Goal: Find specific page/section: Find specific page/section

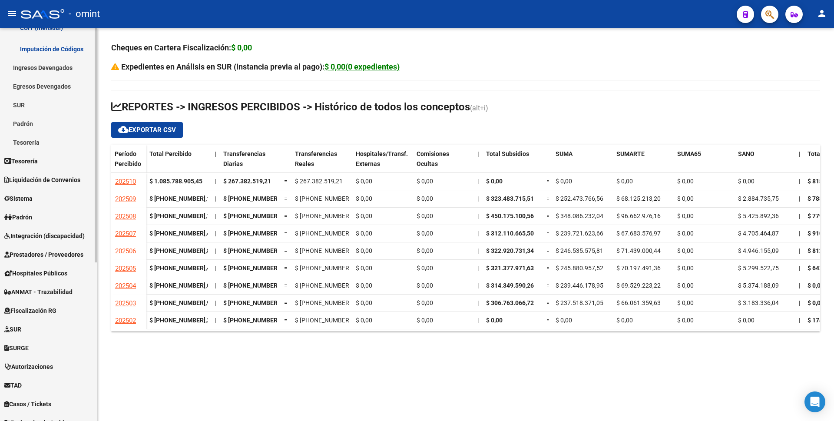
scroll to position [265, 0]
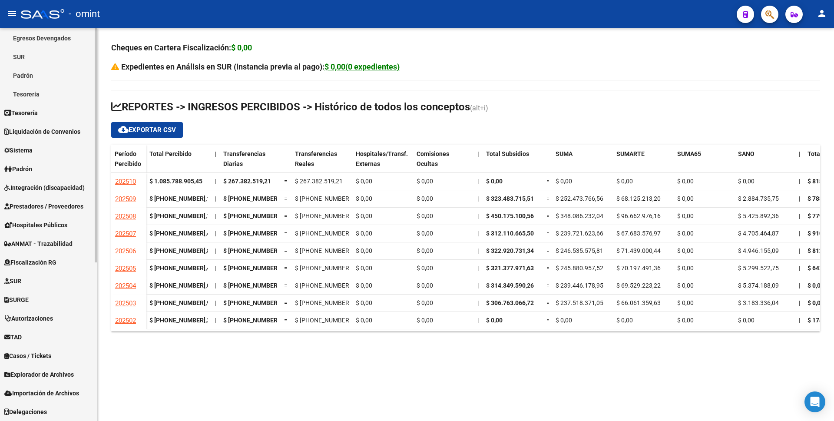
click at [65, 134] on span "Liquidación de Convenios" at bounding box center [42, 132] width 76 height 10
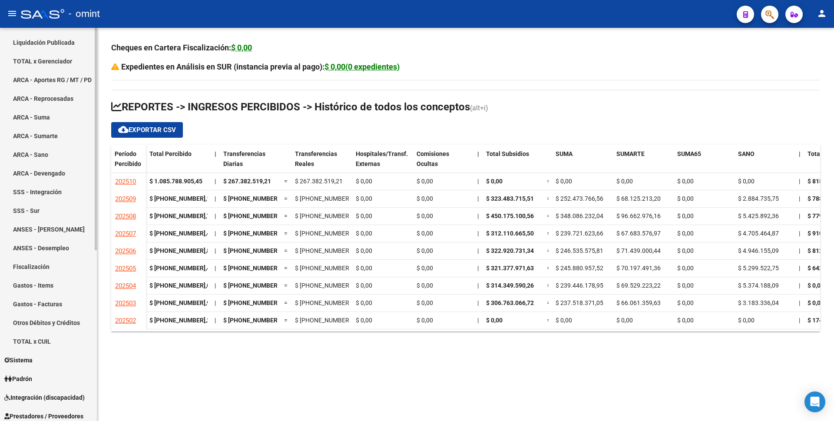
scroll to position [0, 0]
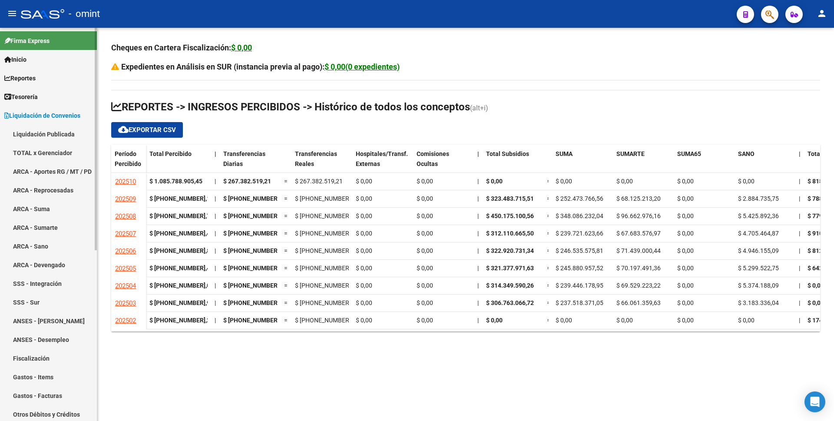
click at [55, 132] on link "Liquidación Publicada" at bounding box center [48, 134] width 97 height 19
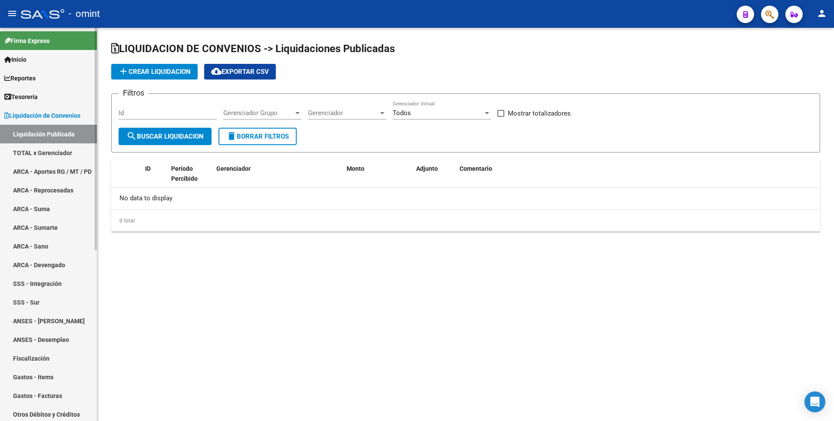
checkbox input "true"
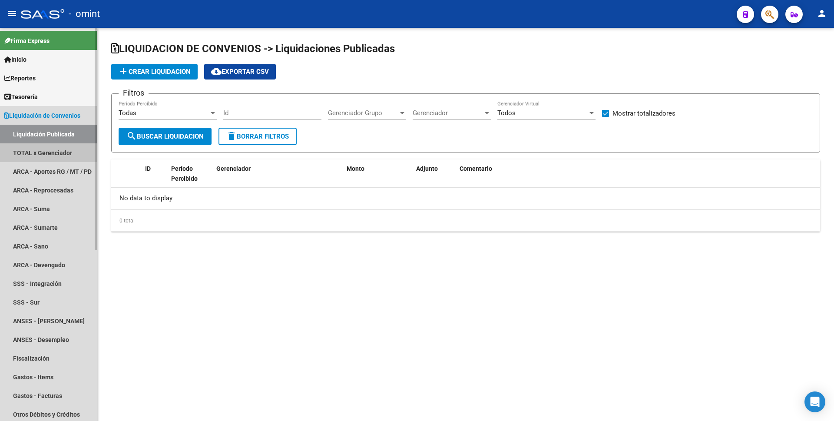
click at [74, 154] on link "TOTAL x Gerenciador" at bounding box center [48, 152] width 97 height 19
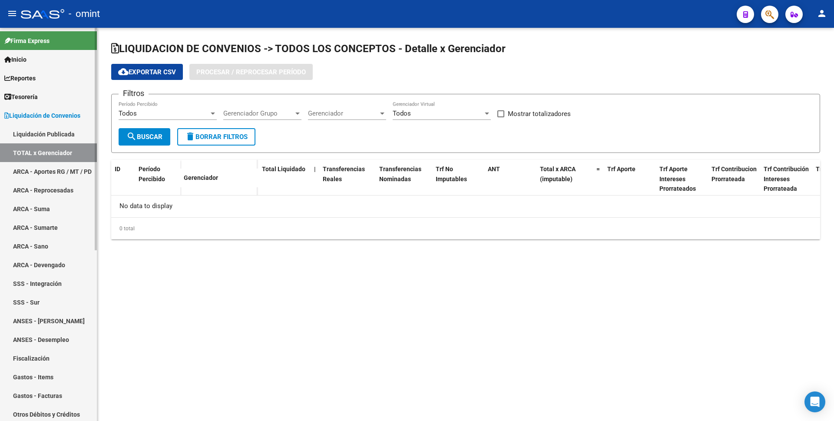
checkbox input "true"
